Goal: Task Accomplishment & Management: Manage account settings

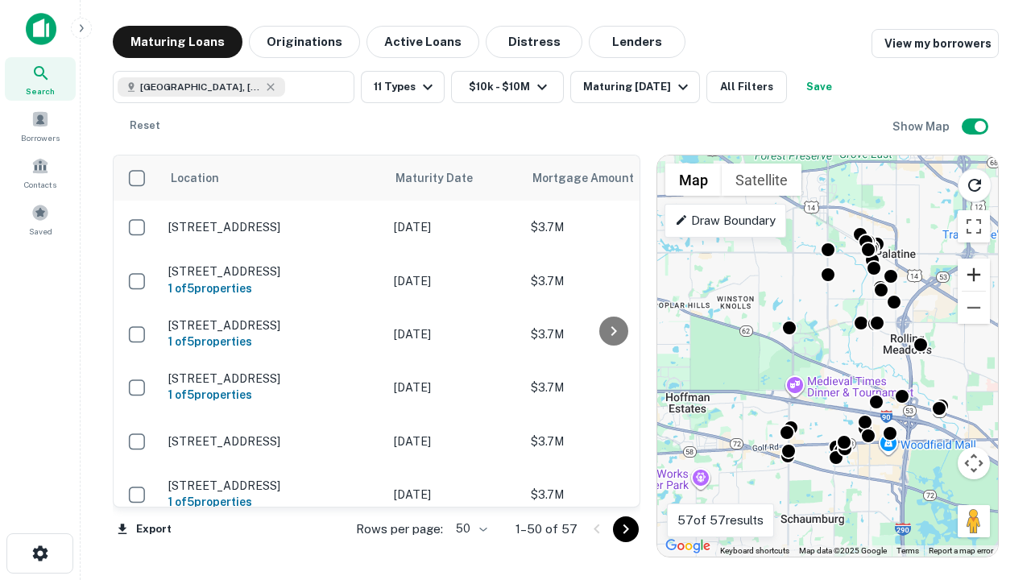
click at [974, 275] on button "Zoom in" at bounding box center [973, 274] width 32 height 32
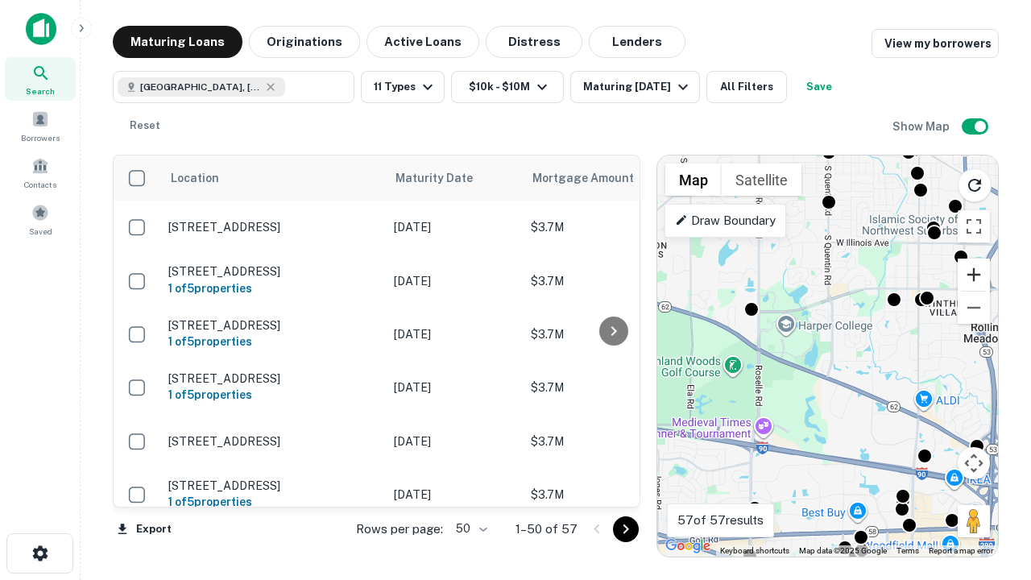
click at [974, 275] on button "Zoom in" at bounding box center [973, 274] width 32 height 32
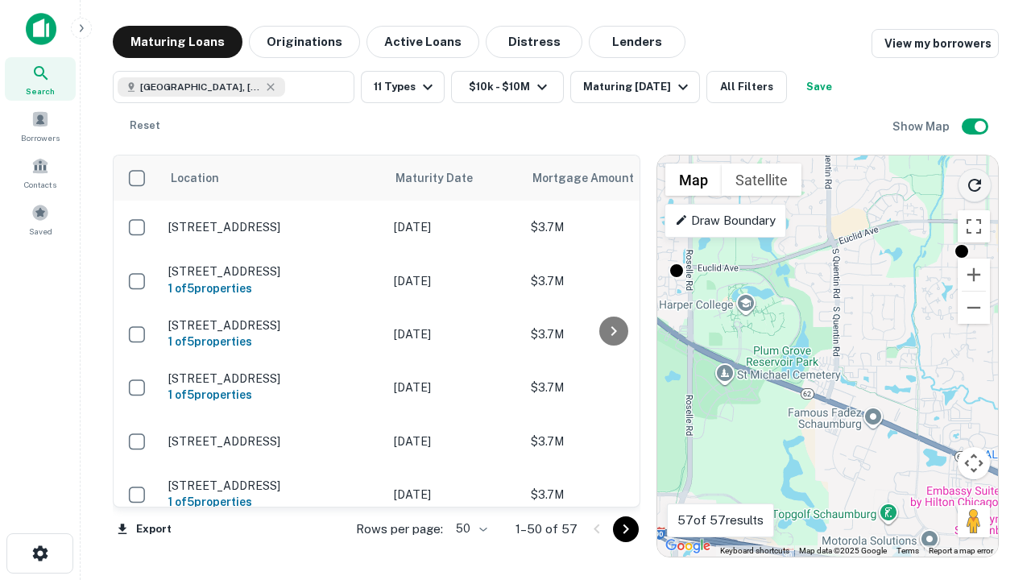
click at [974, 182] on icon "Reload search area" at bounding box center [974, 185] width 19 height 19
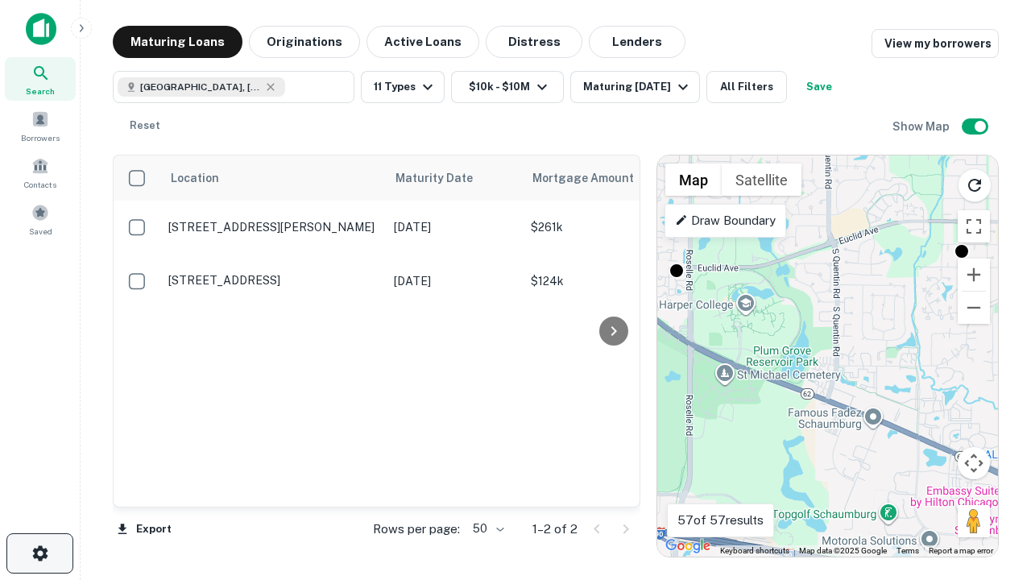
click at [39, 553] on icon "button" at bounding box center [40, 553] width 19 height 19
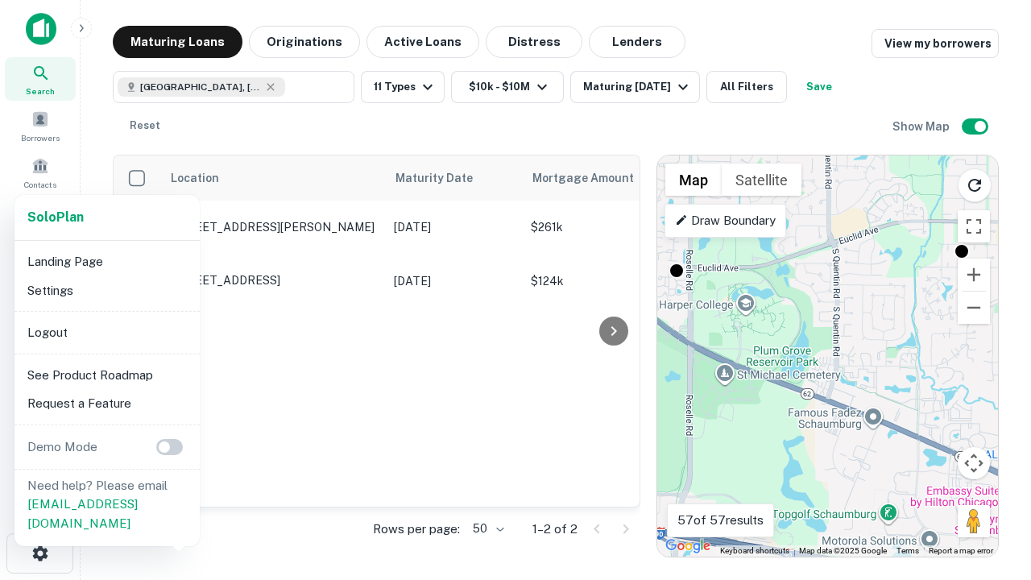
click at [106, 332] on li "Logout" at bounding box center [107, 332] width 172 height 29
